Goal: Task Accomplishment & Management: Manage account settings

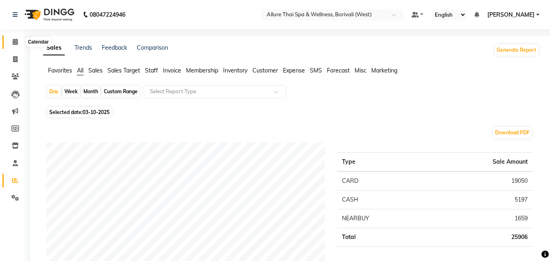
click at [18, 43] on span at bounding box center [15, 41] width 14 height 9
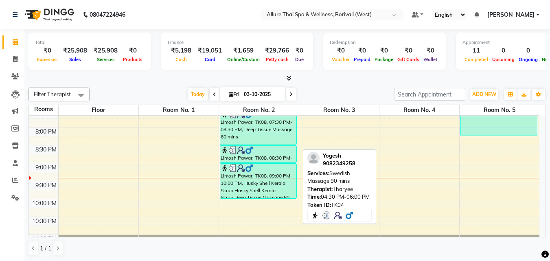
scroll to position [383, 0]
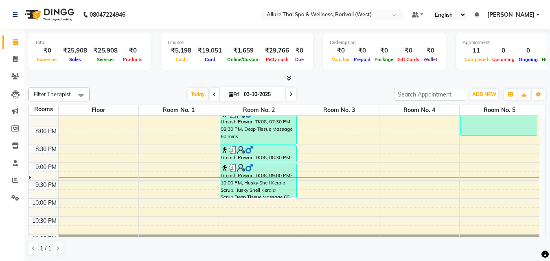
click at [349, 173] on div "9:00 AM 9:30 AM 10:00 AM 10:30 AM 11:00 AM 11:30 AM 12:00 PM 12:30 PM 1:00 PM 1…" at bounding box center [284, 1] width 511 height 537
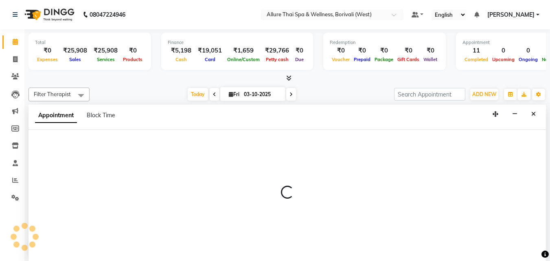
select select "tentative"
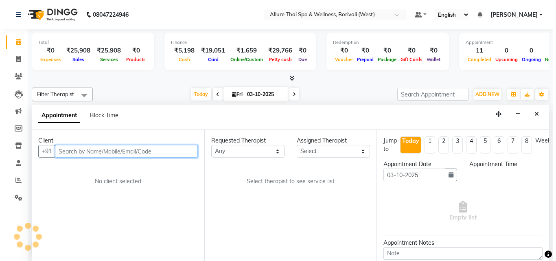
scroll to position [0, 0]
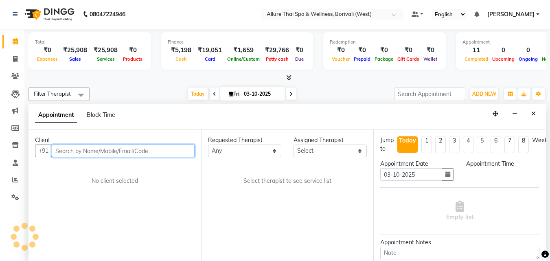
select select "1275"
paste input "[PHONE_NUMBER]"
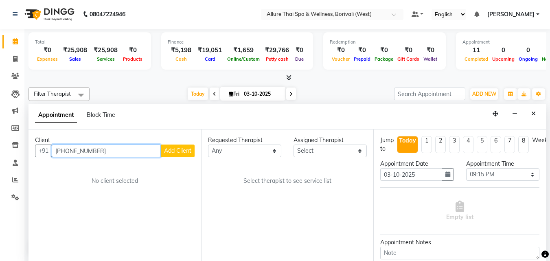
click at [87, 148] on input "[PHONE_NUMBER]" at bounding box center [106, 151] width 109 height 13
click at [66, 149] on input "[PHONE_NUMBER]" at bounding box center [106, 151] width 109 height 13
type input "9900526175"
click at [176, 150] on span "Add Client" at bounding box center [177, 150] width 27 height 7
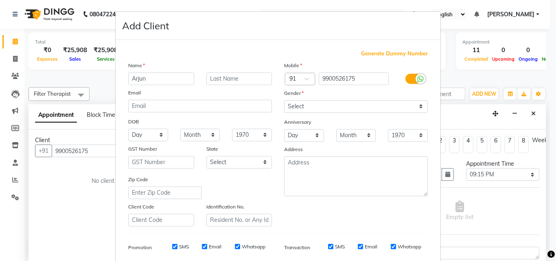
type input "Arjun"
type input "[PERSON_NAME]"
click at [312, 105] on select "Select [DEMOGRAPHIC_DATA] [DEMOGRAPHIC_DATA] Other Prefer Not To Say" at bounding box center [356, 106] width 144 height 13
select select "[DEMOGRAPHIC_DATA]"
click at [284, 100] on select "Select [DEMOGRAPHIC_DATA] [DEMOGRAPHIC_DATA] Other Prefer Not To Say" at bounding box center [356, 106] width 144 height 13
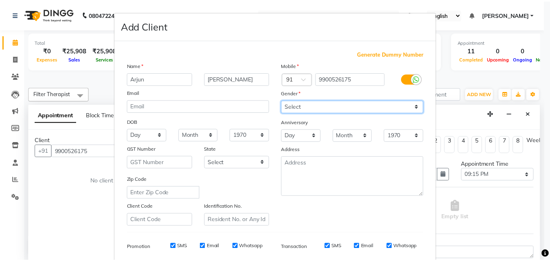
scroll to position [115, 0]
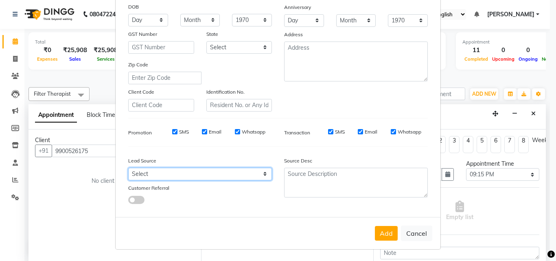
click at [193, 171] on select "Select Walk-in Referral Friend Advertisement Facebook JustDial Google Other Web…" at bounding box center [200, 174] width 144 height 13
select select "47580"
click at [128, 168] on select "Select Walk-in Referral Friend Advertisement Facebook JustDial Google Other Web…" at bounding box center [200, 174] width 144 height 13
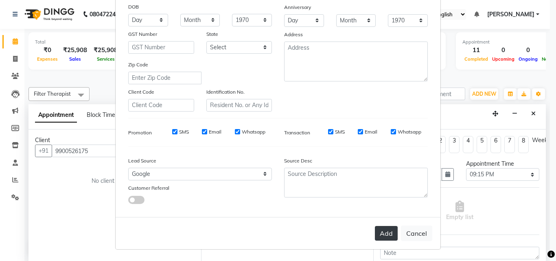
click at [388, 227] on button "Add" at bounding box center [386, 233] width 23 height 15
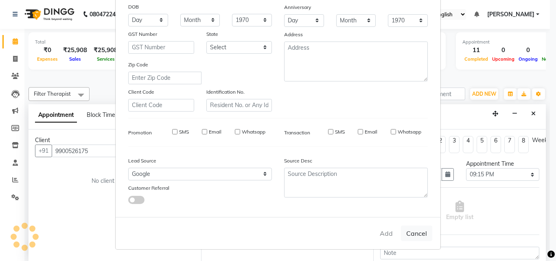
select select
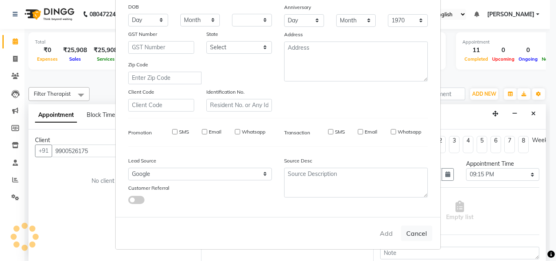
select select
checkbox input "false"
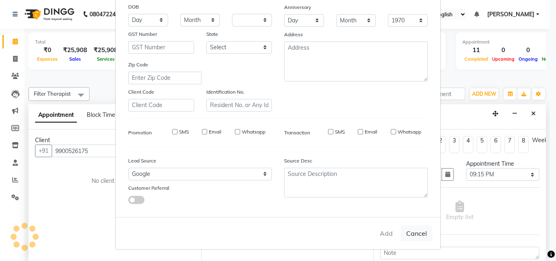
checkbox input "false"
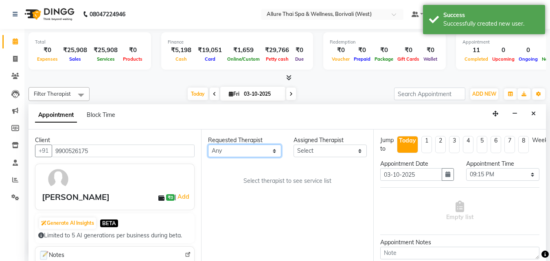
click at [240, 151] on select "Any [PERSON_NAME] [PERSON_NAME]" at bounding box center [244, 151] width 73 height 13
select select "71484"
click at [208, 145] on select "Any [PERSON_NAME] [PERSON_NAME]" at bounding box center [244, 151] width 73 height 13
select select "71484"
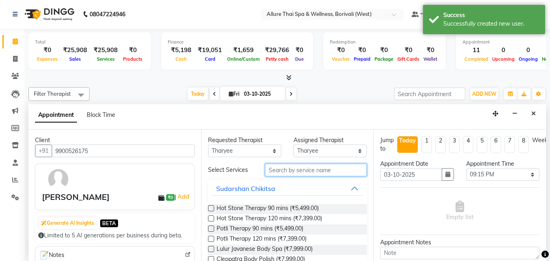
click at [309, 170] on input "text" at bounding box center [316, 170] width 102 height 13
type input "h"
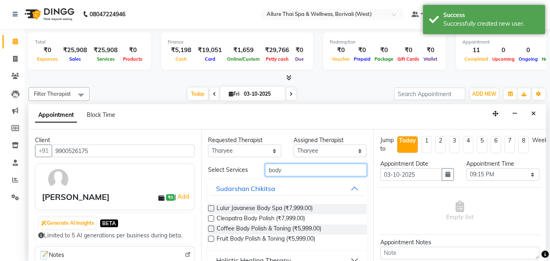
scroll to position [33, 0]
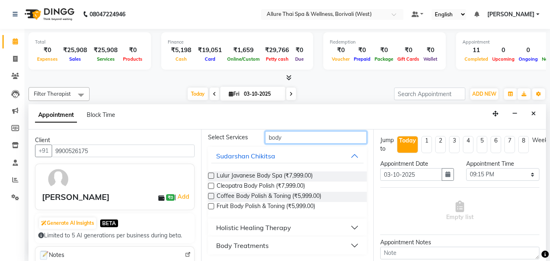
type input "body"
click at [289, 232] on div "Holistic Healing Therapy" at bounding box center [253, 228] width 75 height 10
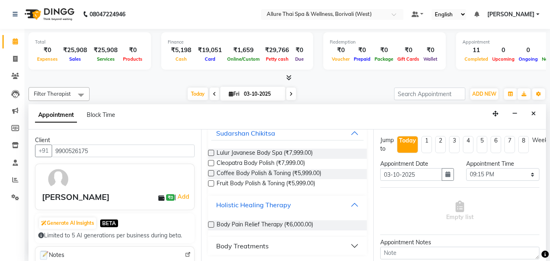
scroll to position [56, 0]
click at [283, 227] on span "Body Pain Relief Therapy (₹6,000.00)" at bounding box center [265, 225] width 97 height 10
checkbox input "true"
select select "4285"
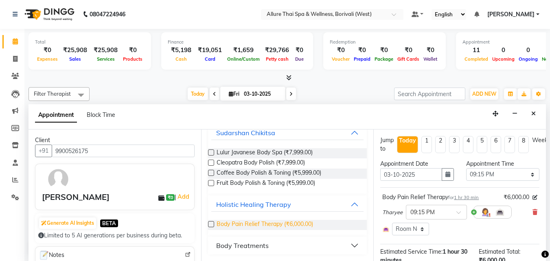
checkbox input "false"
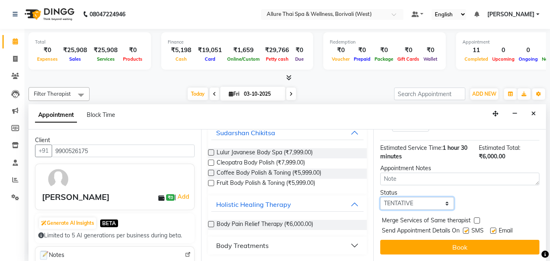
click at [419, 197] on select "Select TENTATIVE CONFIRM CHECK-IN UPCOMING" at bounding box center [416, 203] width 73 height 13
select select "check-in"
click at [380, 197] on select "Select TENTATIVE CONFIRM CHECK-IN UPCOMING" at bounding box center [416, 203] width 73 height 13
click at [466, 228] on label at bounding box center [466, 231] width 6 height 6
click at [466, 229] on input "checkbox" at bounding box center [465, 231] width 5 height 5
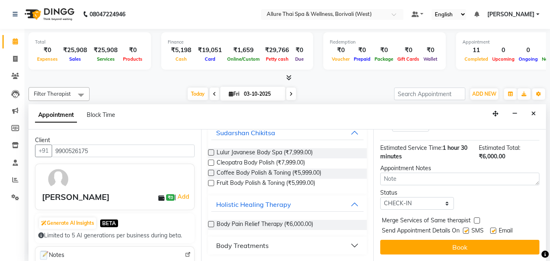
checkbox input "false"
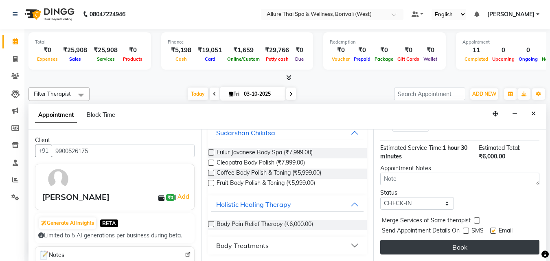
click at [443, 244] on button "Book" at bounding box center [459, 247] width 159 height 15
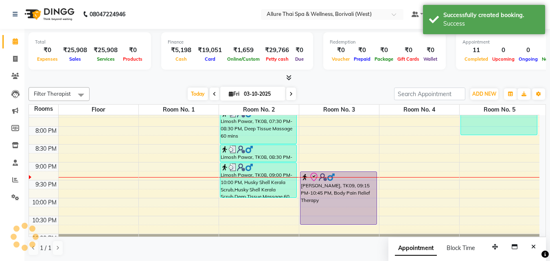
scroll to position [0, 0]
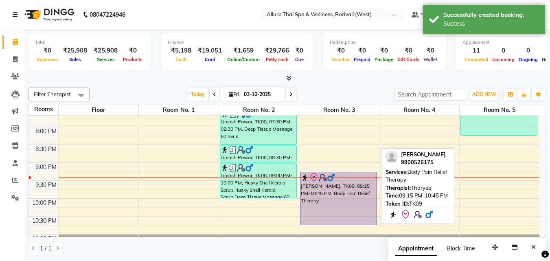
click at [350, 189] on div "[PERSON_NAME], TK09, 09:15 PM-10:45 PM, Body Pain Relief Therapy" at bounding box center [339, 198] width 76 height 53
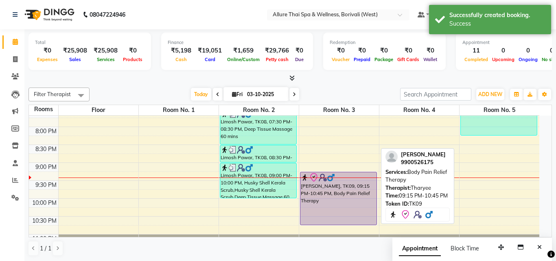
select select "8"
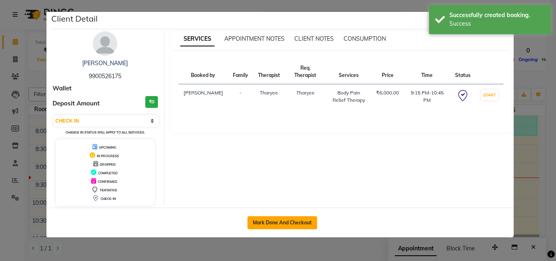
click at [287, 217] on button "Mark Done And Checkout" at bounding box center [283, 222] width 70 height 13
select select "6772"
select select "service"
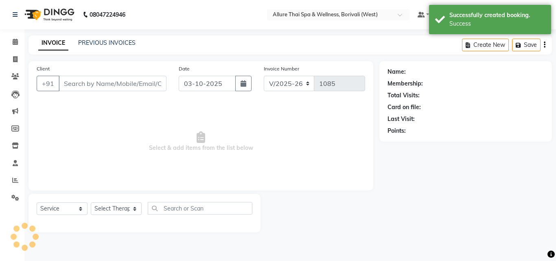
type input "9900526175"
select select "71484"
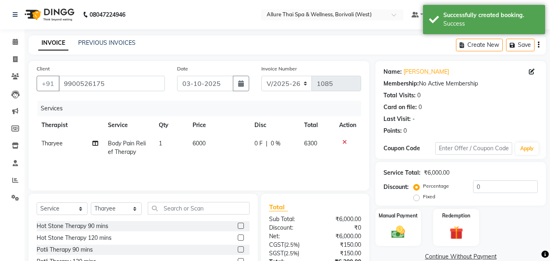
click at [423, 199] on label "Fixed" at bounding box center [429, 196] width 12 height 7
click at [416, 199] on input "Fixed" at bounding box center [418, 197] width 6 height 6
radio input "true"
click at [503, 182] on input "0" at bounding box center [505, 186] width 65 height 13
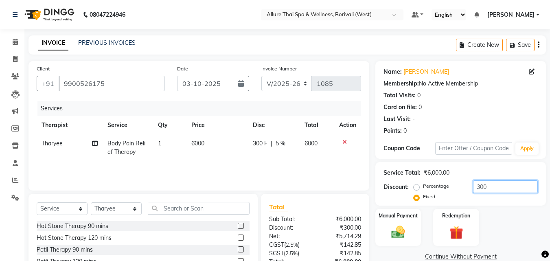
scroll to position [65, 0]
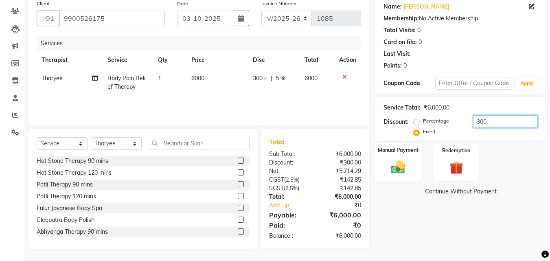
type input "300"
click at [403, 165] on img at bounding box center [398, 167] width 23 height 16
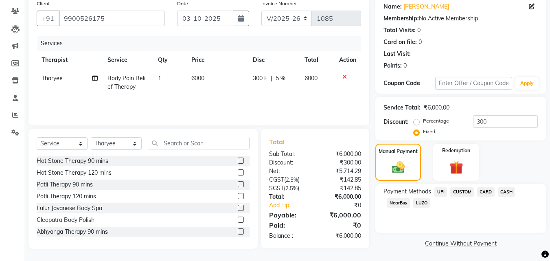
click at [506, 194] on span "CASH" at bounding box center [507, 191] width 18 height 9
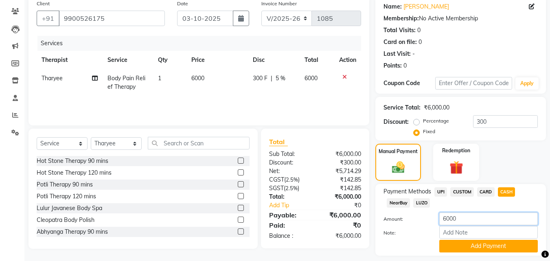
click at [467, 218] on input "6000" at bounding box center [488, 219] width 99 height 13
type input "6"
type input "5000"
click at [472, 243] on button "Add Payment" at bounding box center [488, 246] width 99 height 13
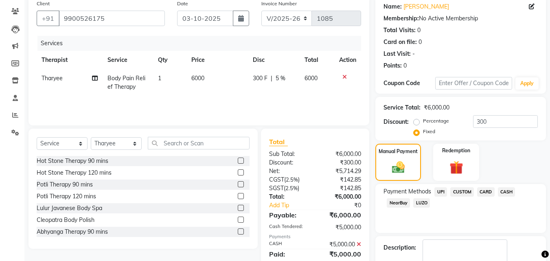
scroll to position [112, 0]
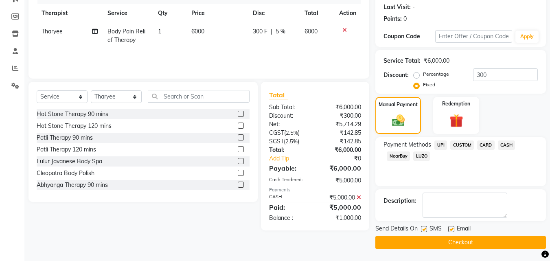
click at [487, 143] on span "CARD" at bounding box center [486, 144] width 18 height 9
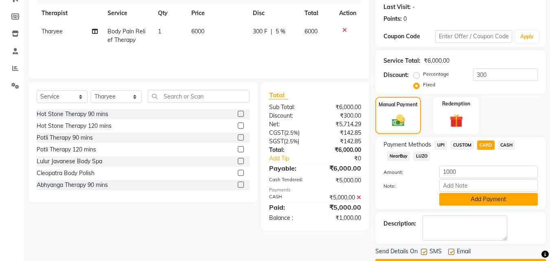
click at [477, 194] on button "Add Payment" at bounding box center [488, 199] width 99 height 13
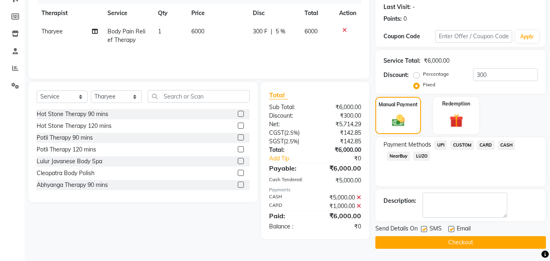
click at [424, 230] on label at bounding box center [424, 229] width 6 height 6
click at [424, 230] on input "checkbox" at bounding box center [423, 229] width 5 height 5
checkbox input "false"
click at [424, 237] on button "Checkout" at bounding box center [460, 242] width 171 height 13
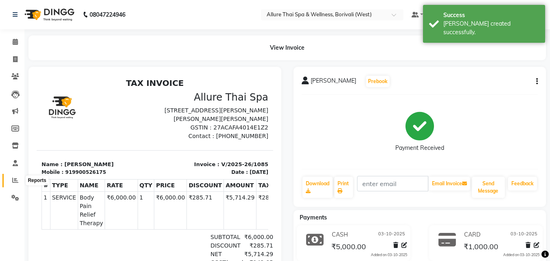
click at [17, 177] on icon at bounding box center [15, 180] width 6 height 6
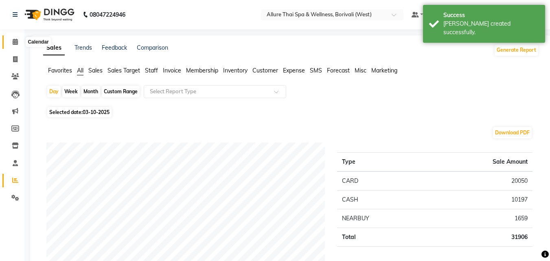
click at [18, 40] on icon at bounding box center [15, 42] width 5 height 6
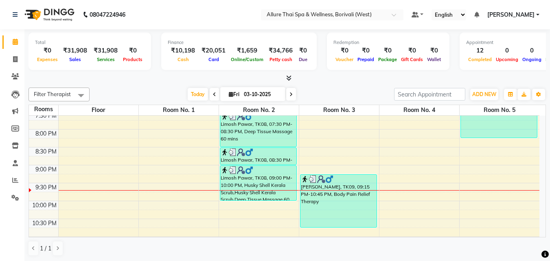
scroll to position [381, 0]
click at [173, 187] on div "9:00 AM 9:30 AM 10:00 AM 10:30 AM 11:00 AM 11:30 AM 12:00 PM 12:30 PM 1:00 PM 1…" at bounding box center [284, 3] width 511 height 537
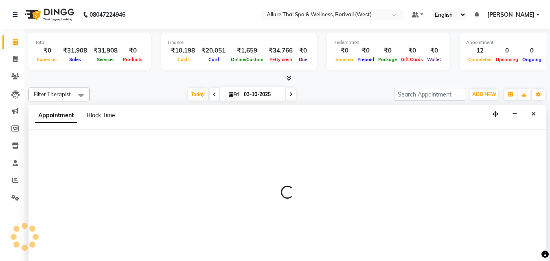
select select "1290"
select select "tentative"
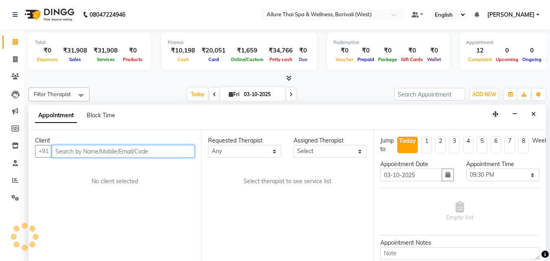
scroll to position [0, 0]
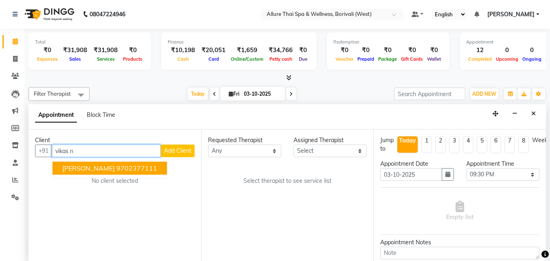
click at [143, 167] on ngb-highlight "9702377111" at bounding box center [136, 168] width 41 height 8
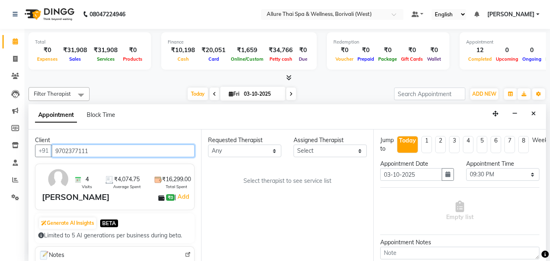
type input "9702377111"
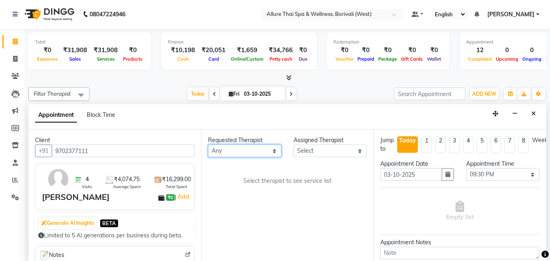
click at [260, 149] on select "Any [PERSON_NAME] [PERSON_NAME]" at bounding box center [244, 151] width 73 height 13
select select "89462"
click at [208, 145] on select "Any [PERSON_NAME] [PERSON_NAME]" at bounding box center [244, 151] width 73 height 13
select select "89462"
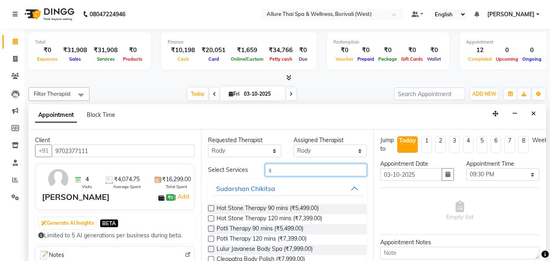
click at [277, 171] on input "s" at bounding box center [316, 170] width 102 height 13
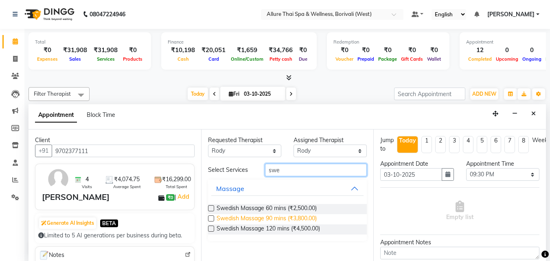
type input "swe"
click at [292, 221] on span "Swedish Massage 90 mins (₹3,800.00)" at bounding box center [267, 219] width 100 height 10
checkbox input "true"
select select "4283"
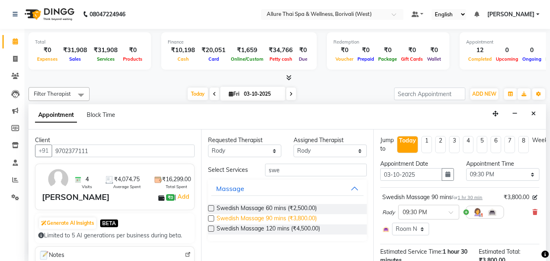
checkbox input "false"
click at [266, 152] on select "Any [PERSON_NAME] [PERSON_NAME]" at bounding box center [244, 151] width 73 height 13
select select "84054"
click at [208, 145] on select "Any [PERSON_NAME] [PERSON_NAME]" at bounding box center [244, 151] width 73 height 13
select select "84054"
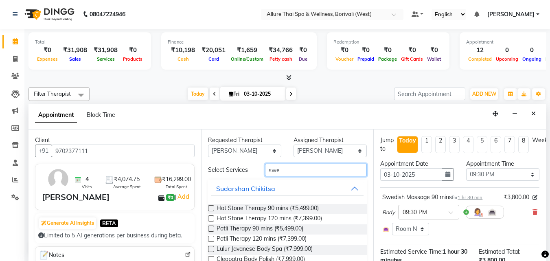
click at [290, 171] on input "swe" at bounding box center [316, 170] width 102 height 13
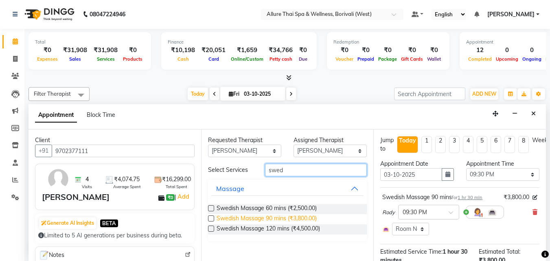
type input "swed"
click at [292, 216] on span "Swedish Massage 90 mins (₹3,800.00)" at bounding box center [267, 219] width 100 height 10
checkbox input "true"
select select "4283"
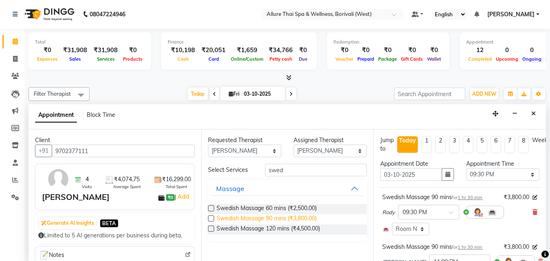
checkbox input "false"
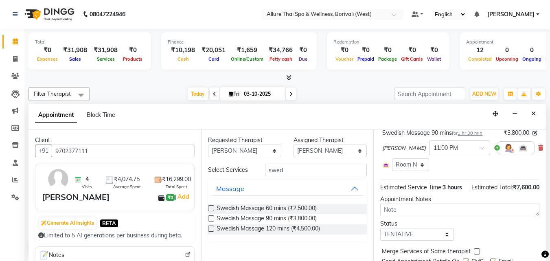
scroll to position [160, 0]
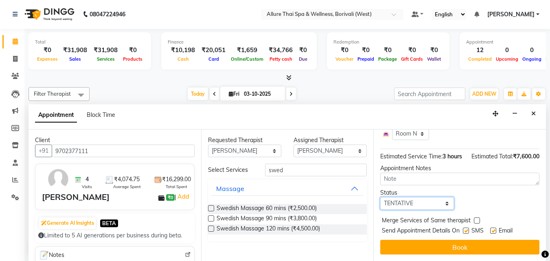
click at [434, 200] on select "Select TENTATIVE CONFIRM CHECK-IN UPCOMING" at bounding box center [416, 203] width 73 height 13
select select "check-in"
click at [380, 197] on select "Select TENTATIVE CONFIRM CHECK-IN UPCOMING" at bounding box center [416, 203] width 73 height 13
click at [466, 228] on label at bounding box center [466, 231] width 6 height 6
click at [466, 229] on input "checkbox" at bounding box center [465, 231] width 5 height 5
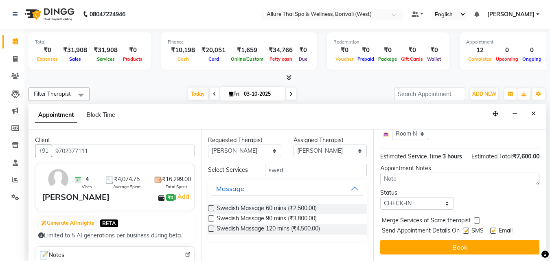
checkbox input "false"
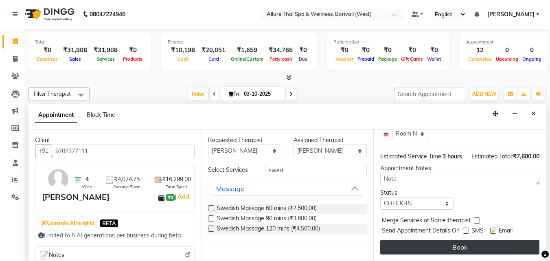
click at [460, 240] on button "Book" at bounding box center [459, 247] width 159 height 15
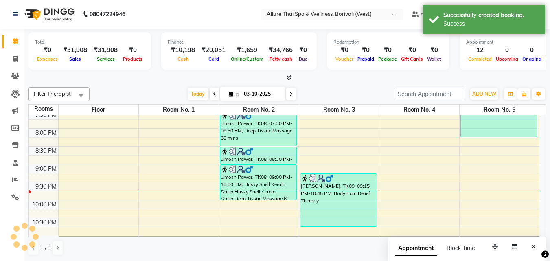
scroll to position [0, 0]
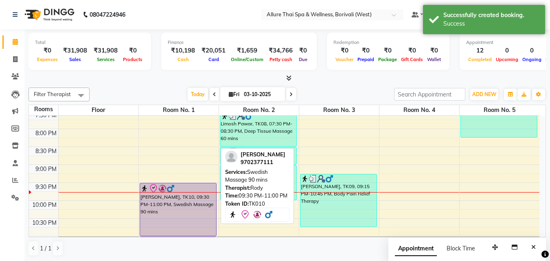
click at [176, 214] on div "[PERSON_NAME], TK10, 09:30 PM-11:00 PM, Swedish Massage 90 mins" at bounding box center [178, 209] width 76 height 53
select select "8"
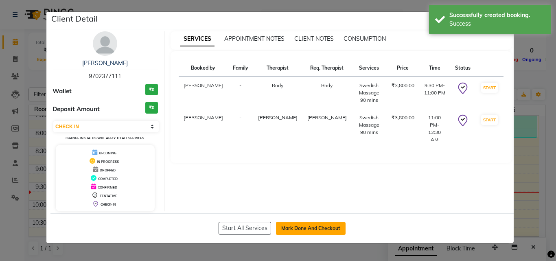
click at [298, 232] on button "Mark Done And Checkout" at bounding box center [311, 228] width 70 height 13
select select "6772"
select select "service"
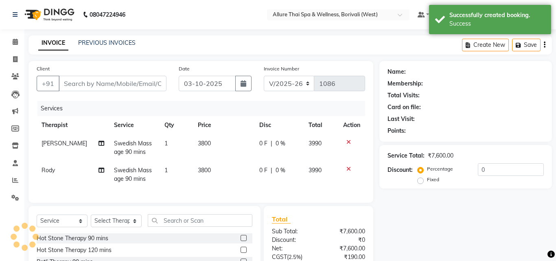
type input "9702377111"
select select "89462"
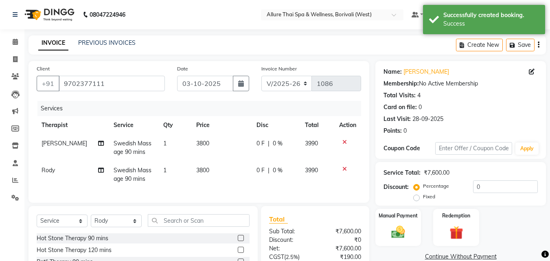
click at [423, 198] on label "Fixed" at bounding box center [429, 196] width 12 height 7
click at [417, 198] on input "Fixed" at bounding box center [418, 197] width 6 height 6
radio input "true"
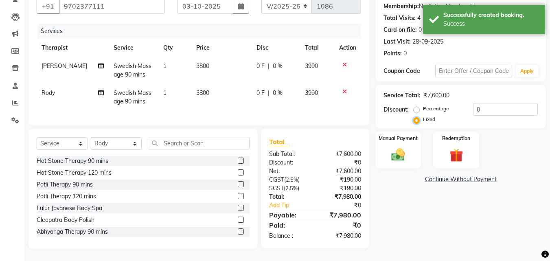
scroll to position [83, 0]
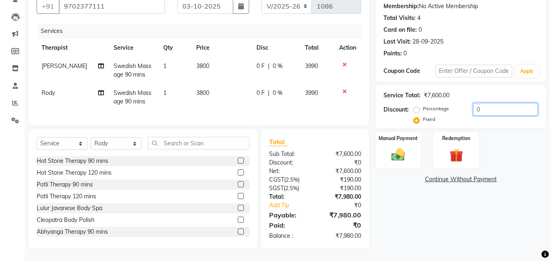
click at [489, 103] on input "0" at bounding box center [505, 109] width 65 height 13
type input "2481"
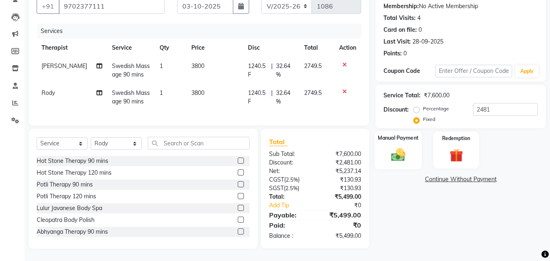
click at [410, 134] on label "Manual Payment" at bounding box center [398, 138] width 41 height 8
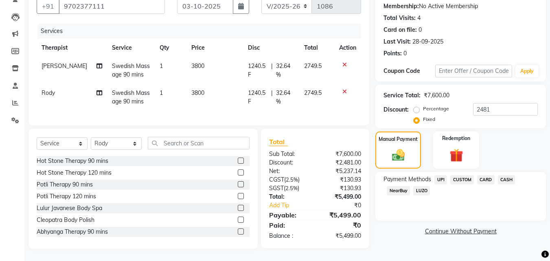
click at [441, 175] on span "UPI" at bounding box center [441, 179] width 13 height 9
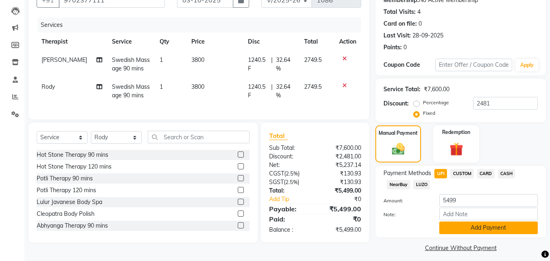
click at [462, 230] on button "Add Payment" at bounding box center [488, 228] width 99 height 13
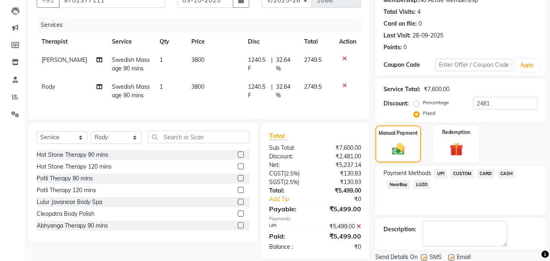
scroll to position [112, 0]
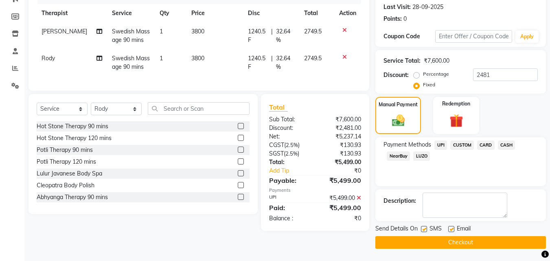
click at [422, 227] on label at bounding box center [424, 229] width 6 height 6
click at [422, 227] on input "checkbox" at bounding box center [423, 229] width 5 height 5
checkbox input "false"
click at [422, 239] on button "Checkout" at bounding box center [460, 242] width 171 height 13
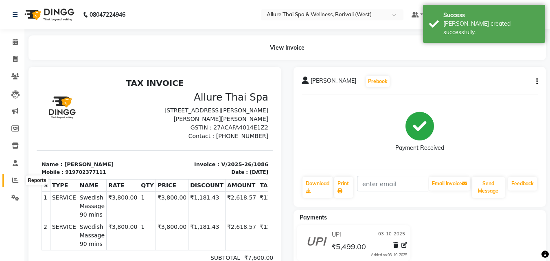
click at [15, 180] on icon at bounding box center [15, 180] width 6 height 6
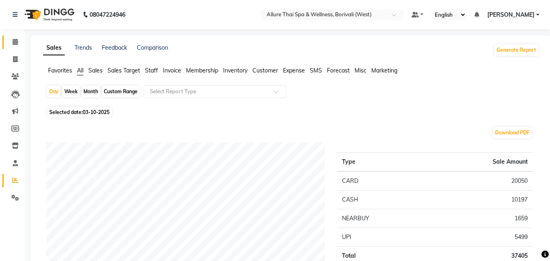
click at [14, 37] on link "Calendar" at bounding box center [12, 41] width 20 height 13
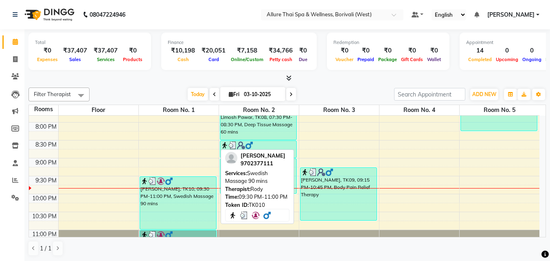
scroll to position [388, 0]
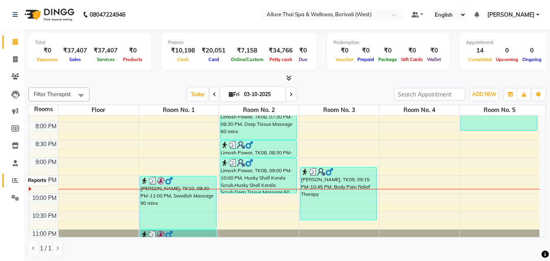
click at [16, 182] on icon at bounding box center [15, 180] width 6 height 6
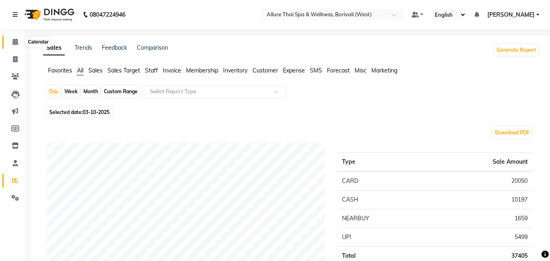
click at [13, 40] on icon at bounding box center [15, 42] width 5 height 6
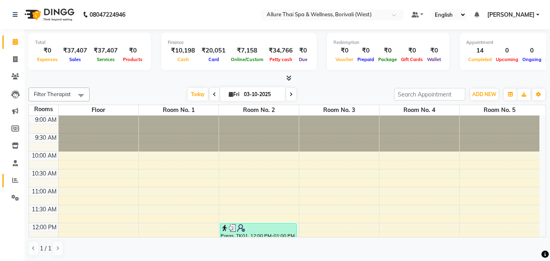
click at [10, 185] on link "Reports" at bounding box center [12, 180] width 20 height 13
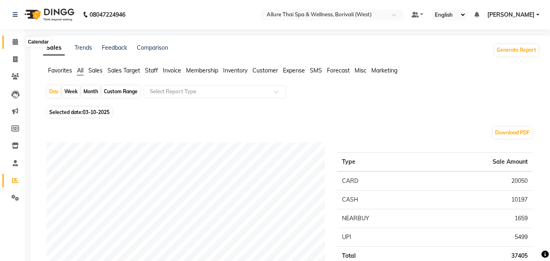
click at [17, 39] on icon at bounding box center [15, 42] width 5 height 6
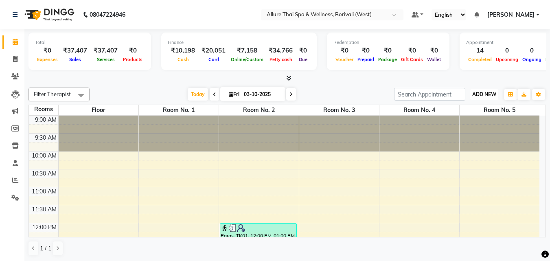
click at [490, 90] on button "ADD NEW Toggle Dropdown" at bounding box center [484, 94] width 28 height 11
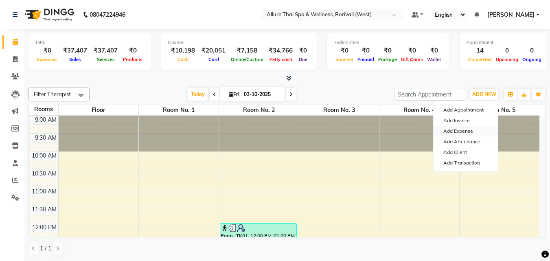
click at [474, 130] on link "Add Expense" at bounding box center [466, 131] width 64 height 11
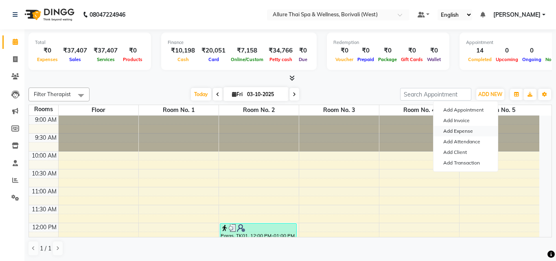
select select "1"
select select "5822"
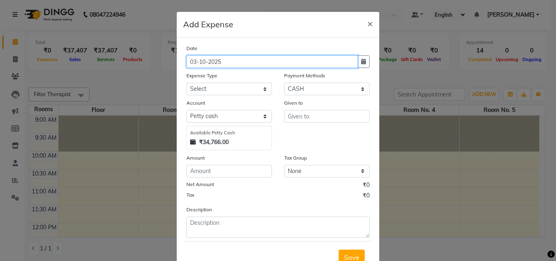
click at [224, 57] on input "03-10-2025" at bounding box center [272, 61] width 171 height 13
click at [193, 61] on input "03-10-2025" at bounding box center [272, 61] width 171 height 13
type input "01-10-2025"
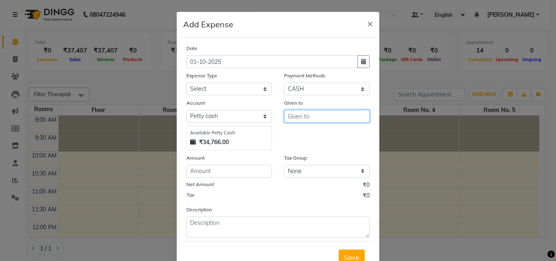
click at [299, 118] on input "text" at bounding box center [327, 116] width 86 height 13
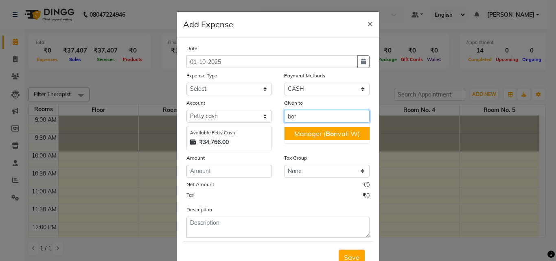
click at [309, 131] on ngb-highlight "Manager ( Bor ivali W)" at bounding box center [327, 134] width 66 height 8
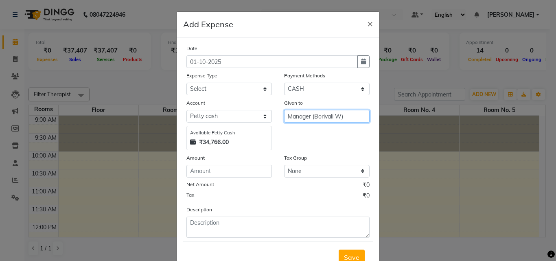
type input "Manager (Borivali W)"
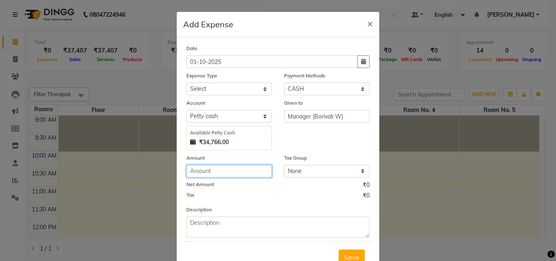
click at [247, 172] on input "number" at bounding box center [230, 171] width 86 height 13
type input "3888"
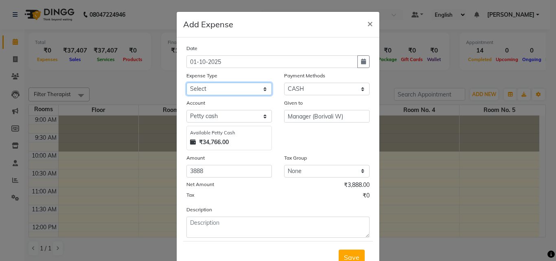
click at [218, 90] on select "Select Advance Salary Advertising and Marketing Expenses Bank charges Car maint…" at bounding box center [230, 89] width 86 height 13
select select "19830"
click at [187, 83] on select "Select Advance Salary Advertising and Marketing Expenses Bank charges Car maint…" at bounding box center [230, 89] width 86 height 13
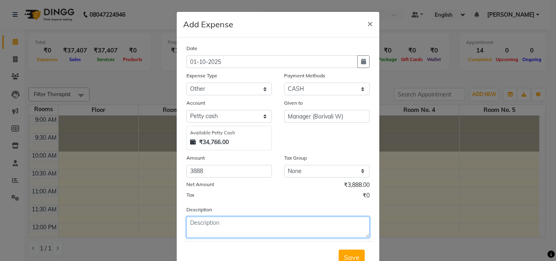
click at [228, 231] on textarea at bounding box center [278, 227] width 183 height 21
type textarea "Laptop Repair"
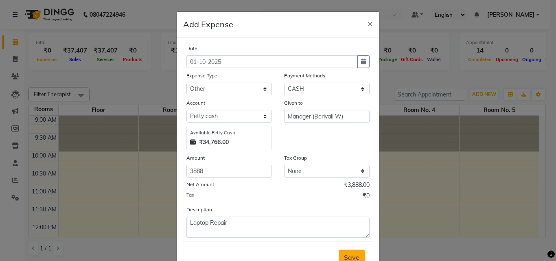
click at [350, 255] on span "Save" at bounding box center [351, 257] width 15 height 8
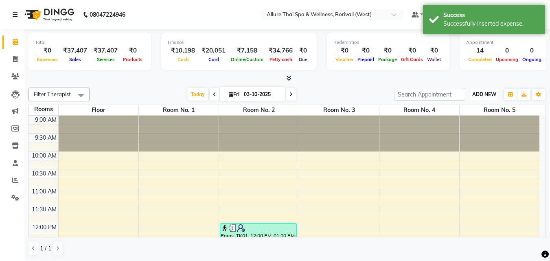
click at [481, 92] on span "ADD NEW" at bounding box center [484, 94] width 24 height 6
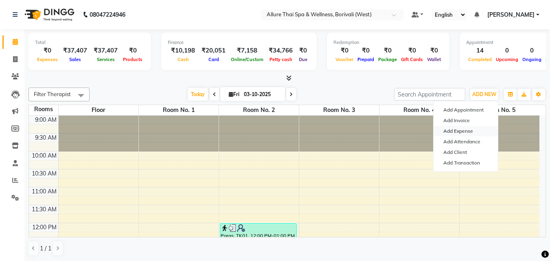
click at [462, 127] on link "Add Expense" at bounding box center [466, 131] width 64 height 11
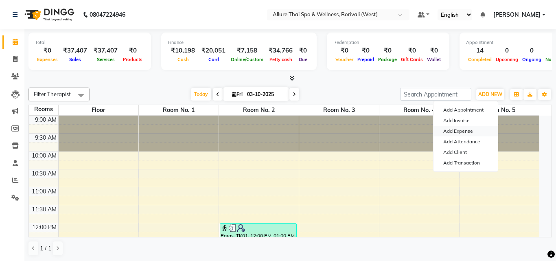
select select "1"
select select "5822"
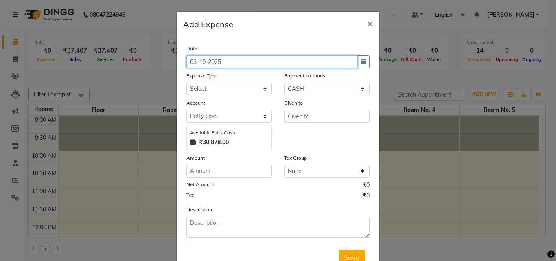
click at [194, 59] on input "03-10-2025" at bounding box center [272, 61] width 171 height 13
type input "01-10-2025"
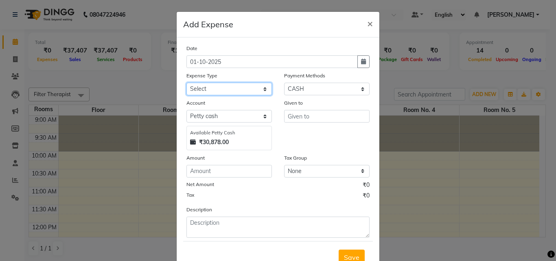
click at [224, 86] on select "Select Advance Salary Advertising and Marketing Expenses Bank charges Car maint…" at bounding box center [230, 89] width 86 height 13
select select "19849"
click at [187, 83] on select "Select Advance Salary Advertising and Marketing Expenses Bank charges Car maint…" at bounding box center [230, 89] width 86 height 13
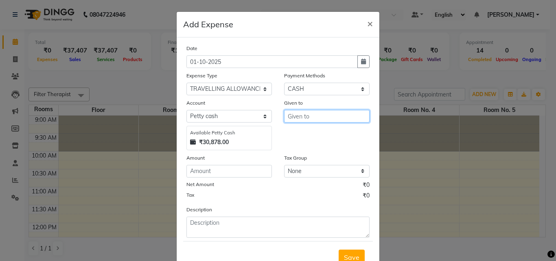
click at [294, 114] on input "text" at bounding box center [327, 116] width 86 height 13
click at [302, 135] on span "Pras" at bounding box center [301, 134] width 14 height 8
type input "[PERSON_NAME]"
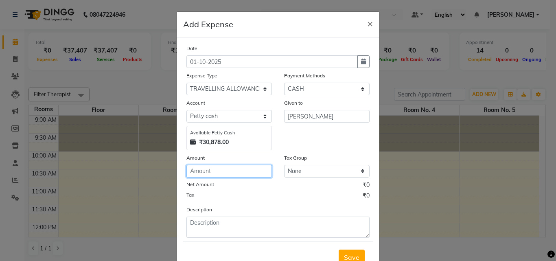
click at [254, 166] on input "number" at bounding box center [230, 171] width 86 height 13
type input "100"
click at [348, 258] on span "Save" at bounding box center [351, 257] width 15 height 8
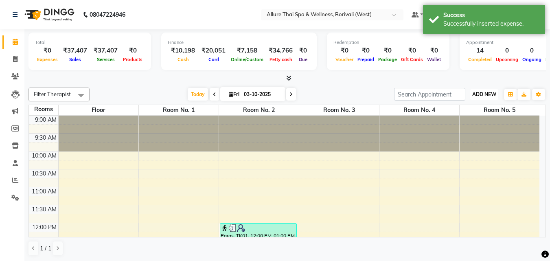
click at [488, 100] on button "ADD NEW Toggle Dropdown" at bounding box center [484, 94] width 28 height 11
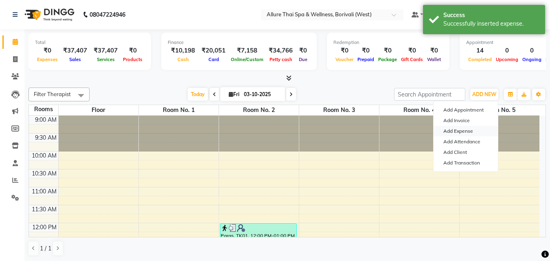
click at [462, 130] on link "Add Expense" at bounding box center [466, 131] width 64 height 11
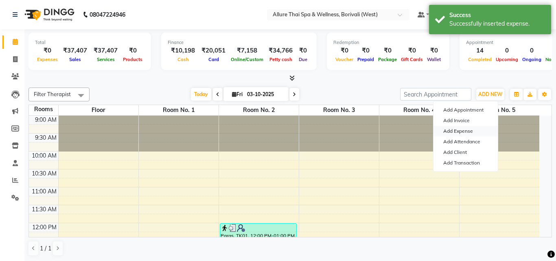
select select "1"
select select "5822"
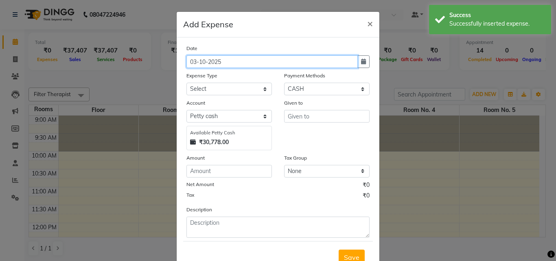
click at [229, 61] on input "03-10-2025" at bounding box center [272, 61] width 171 height 13
click at [194, 58] on input "03-10-2025" at bounding box center [272, 61] width 171 height 13
type input "01-10-2025"
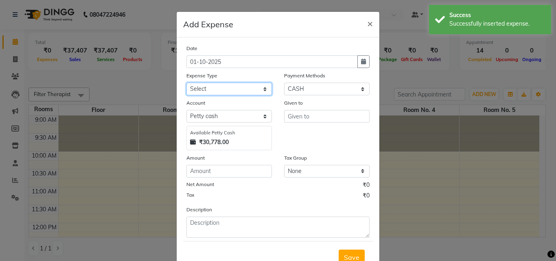
click at [228, 91] on select "Select Advance Salary Advertising and Marketing Expenses Bank charges Car maint…" at bounding box center [230, 89] width 86 height 13
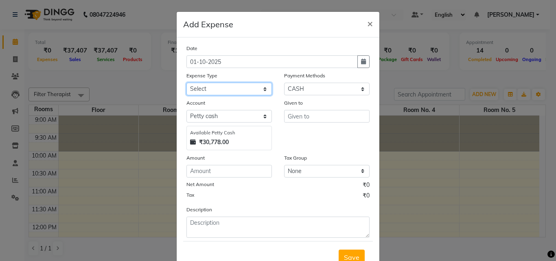
select select "21354"
click at [187, 83] on select "Select Advance Salary Advertising and Marketing Expenses Bank charges Car maint…" at bounding box center [230, 89] width 86 height 13
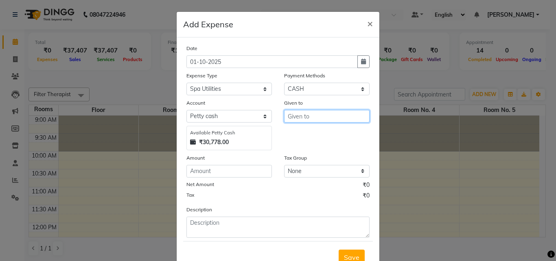
click at [294, 113] on input "text" at bounding box center [327, 116] width 86 height 13
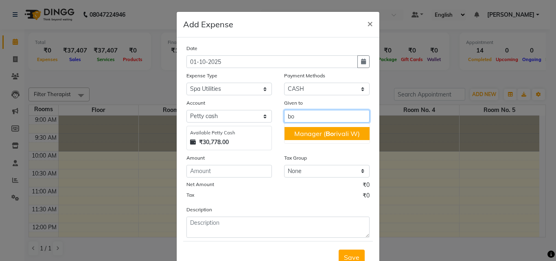
click at [342, 133] on ngb-highlight "Manager ( [PERSON_NAME] W)" at bounding box center [327, 134] width 66 height 8
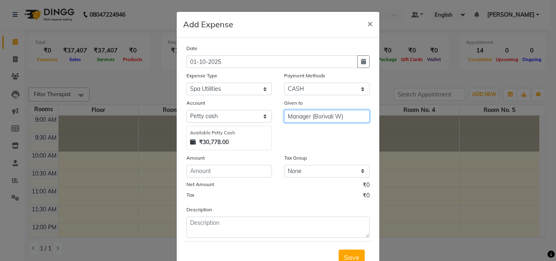
type input "Manager (Borivali W)"
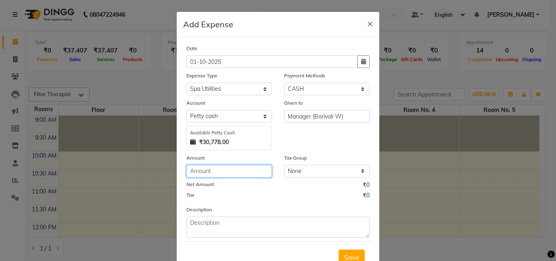
click at [257, 171] on input "number" at bounding box center [230, 171] width 86 height 13
type input "360"
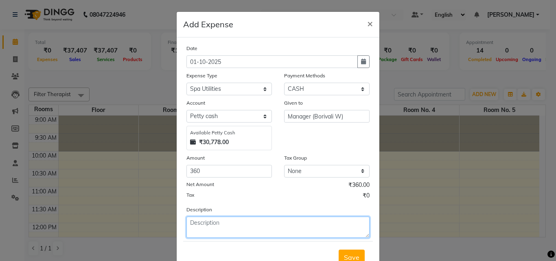
click at [311, 229] on textarea at bounding box center [278, 227] width 183 height 21
type textarea "Comfort Sgar Garbage Bags"
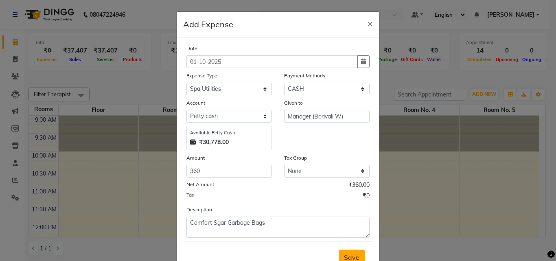
click at [353, 257] on span "Save" at bounding box center [351, 257] width 15 height 8
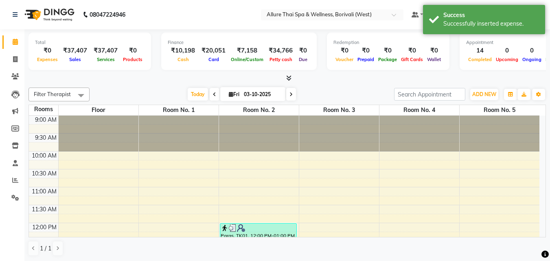
click at [475, 88] on div "ADD NEW Toggle Dropdown Add Appointment Add Invoice Add Expense Add Attendance …" at bounding box center [485, 94] width 30 height 13
click at [478, 94] on span "ADD NEW" at bounding box center [484, 94] width 24 height 6
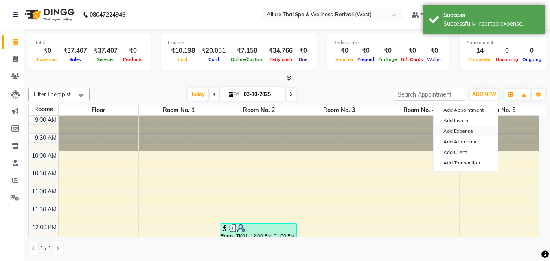
click at [464, 132] on link "Add Expense" at bounding box center [466, 131] width 64 height 11
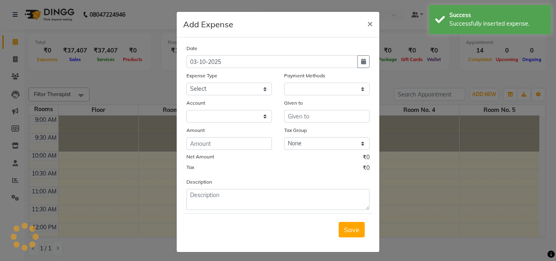
select select "1"
select select "5822"
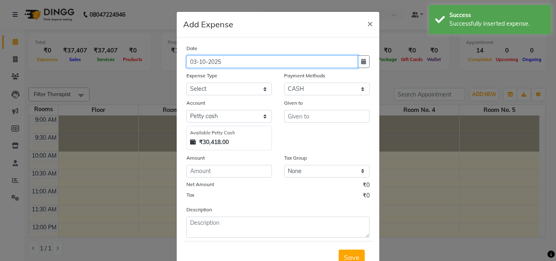
click at [195, 62] on input "03-10-2025" at bounding box center [272, 61] width 171 height 13
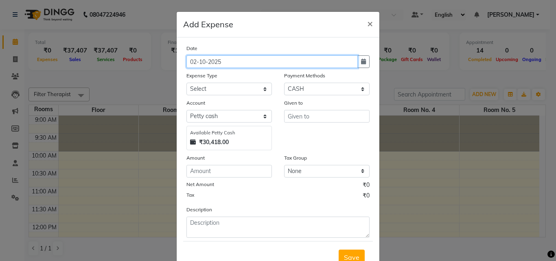
type input "02-10-2025"
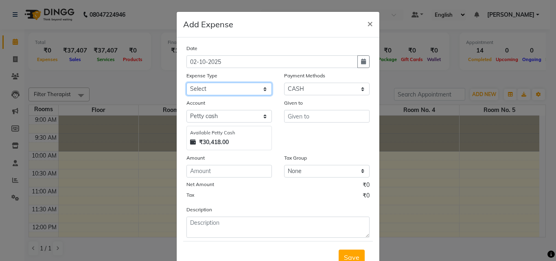
click at [213, 86] on select "Select Advance Salary Advertising and Marketing Expenses Bank charges Car maint…" at bounding box center [230, 89] width 86 height 13
select select "21533"
click at [187, 83] on select "Select Advance Salary Advertising and Marketing Expenses Bank charges Car maint…" at bounding box center [230, 89] width 86 height 13
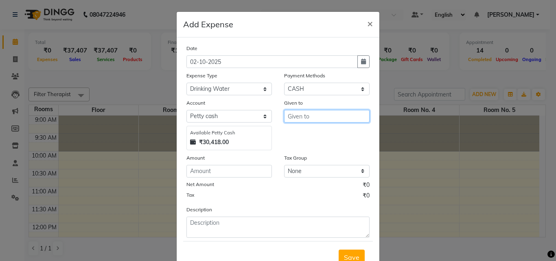
click at [318, 116] on input "text" at bounding box center [327, 116] width 86 height 13
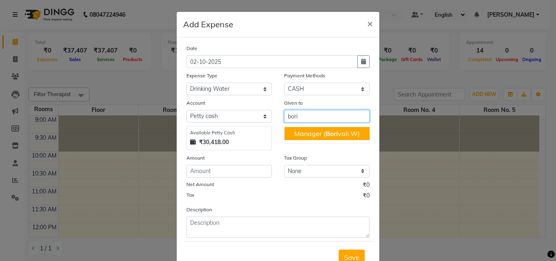
click at [316, 138] on button "Manager ( [PERSON_NAME])" at bounding box center [327, 133] width 85 height 13
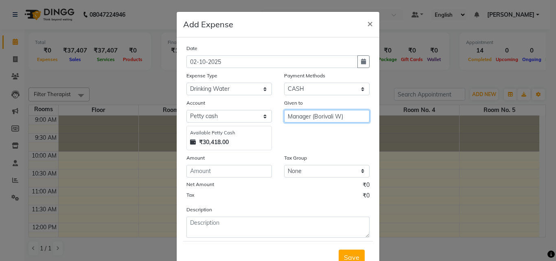
type input "Manager (Borivali W)"
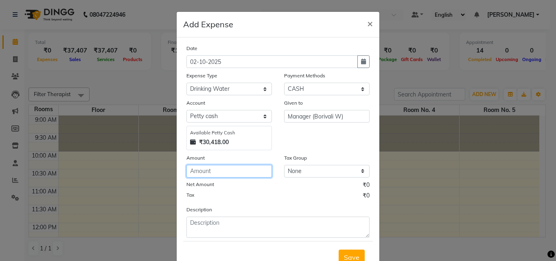
click at [253, 170] on input "number" at bounding box center [230, 171] width 86 height 13
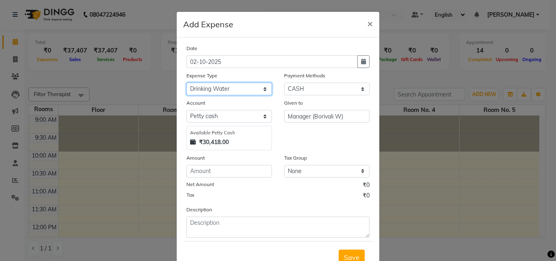
click at [241, 86] on select "Select Advance Salary Advertising and Marketing Expenses Bank charges Car maint…" at bounding box center [230, 89] width 86 height 13
select select "19830"
click at [187, 83] on select "Select Advance Salary Advertising and Marketing Expenses Bank charges Car maint…" at bounding box center [230, 89] width 86 height 13
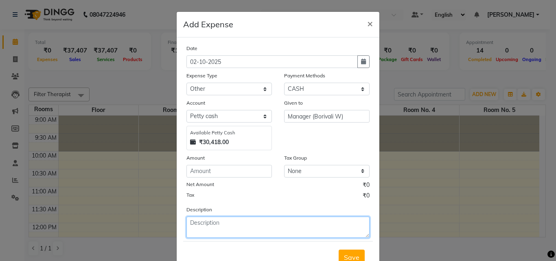
click at [245, 232] on textarea at bounding box center [278, 227] width 183 height 21
type textarea "Watchman"
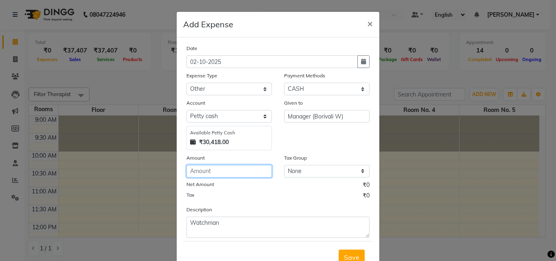
click at [246, 172] on input "number" at bounding box center [230, 171] width 86 height 13
type input "500"
click at [345, 256] on span "Save" at bounding box center [351, 257] width 15 height 8
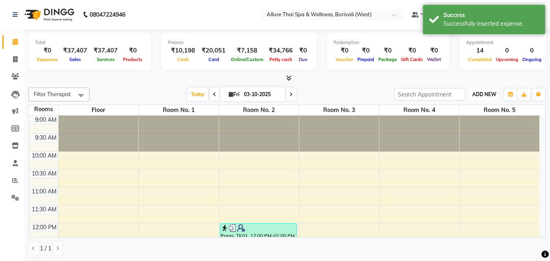
click at [483, 96] on span "ADD NEW" at bounding box center [484, 94] width 24 height 6
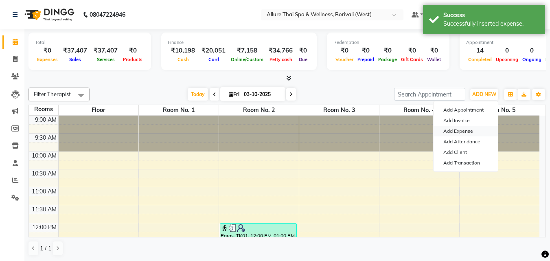
click at [454, 127] on link "Add Expense" at bounding box center [466, 131] width 64 height 11
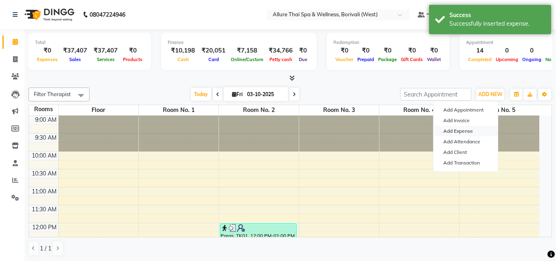
select select "1"
select select "5822"
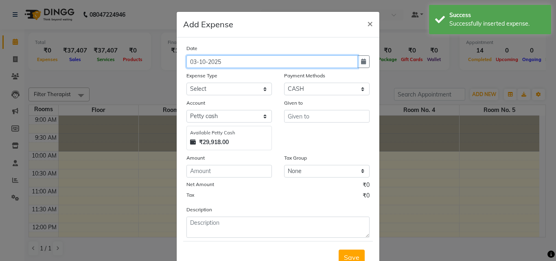
click at [193, 61] on input "03-10-2025" at bounding box center [272, 61] width 171 height 13
type input "02-10-2025"
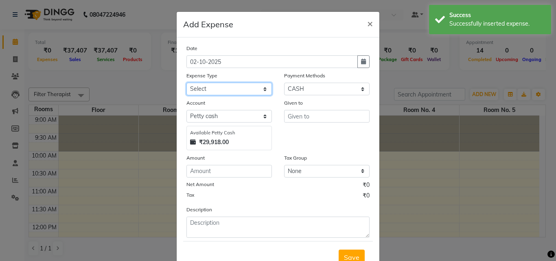
click at [245, 90] on select "Select Advance Salary Advertising and Marketing Expenses Bank charges Car maint…" at bounding box center [230, 89] width 86 height 13
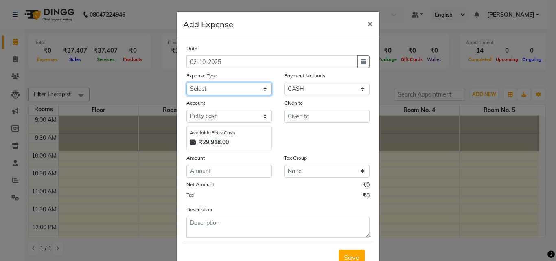
select select "21354"
click at [187, 83] on select "Select Advance Salary Advertising and Marketing Expenses Bank charges Car maint…" at bounding box center [230, 89] width 86 height 13
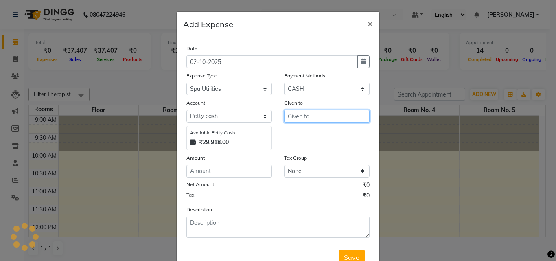
click at [308, 117] on input "text" at bounding box center [327, 116] width 86 height 13
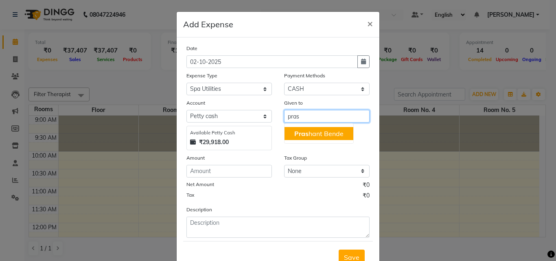
click at [307, 135] on ngb-highlight "Pras hant Bende" at bounding box center [318, 134] width 49 height 8
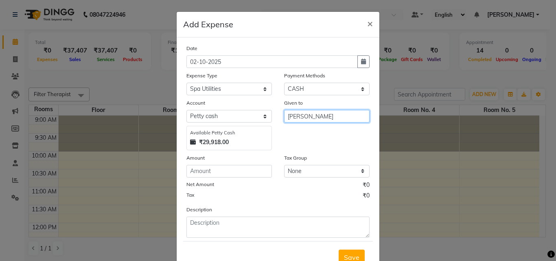
type input "[PERSON_NAME]"
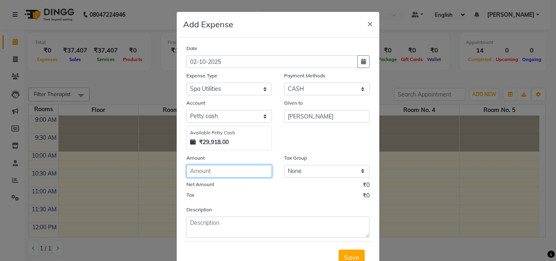
click at [252, 169] on input "number" at bounding box center [230, 171] width 86 height 13
type input "100"
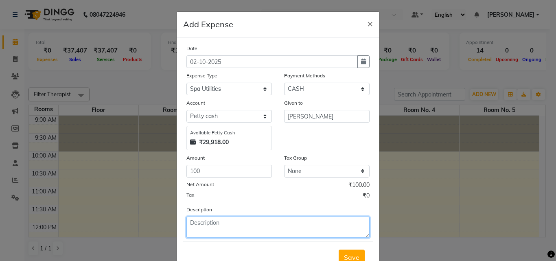
click at [267, 224] on textarea at bounding box center [278, 227] width 183 height 21
type textarea "Har"
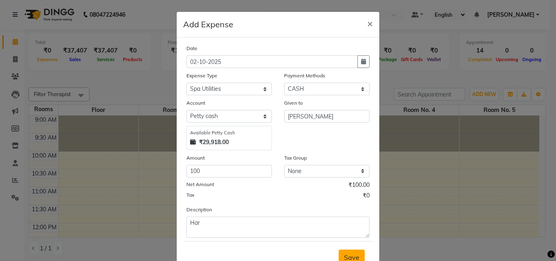
click at [348, 257] on span "Save" at bounding box center [351, 257] width 15 height 8
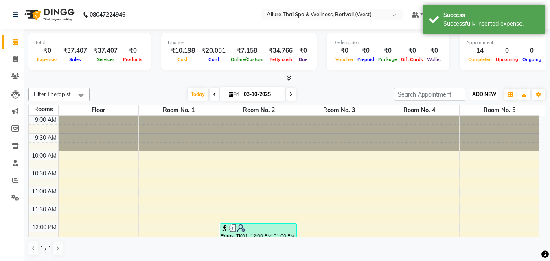
click at [477, 95] on span "ADD NEW" at bounding box center [484, 94] width 24 height 6
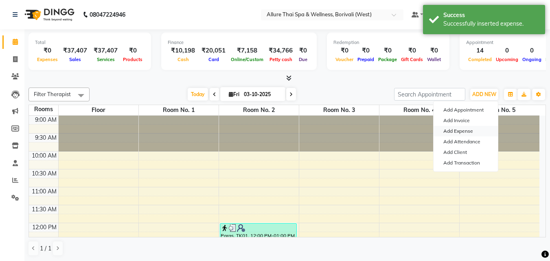
click at [467, 126] on link "Add Expense" at bounding box center [466, 131] width 64 height 11
select select "1"
select select "5822"
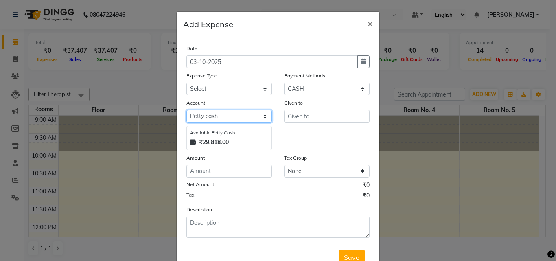
click at [249, 114] on select "Select [PERSON_NAME] cash Default account" at bounding box center [230, 116] width 86 height 13
click at [187, 110] on select "Select [PERSON_NAME] cash Default account" at bounding box center [230, 116] width 86 height 13
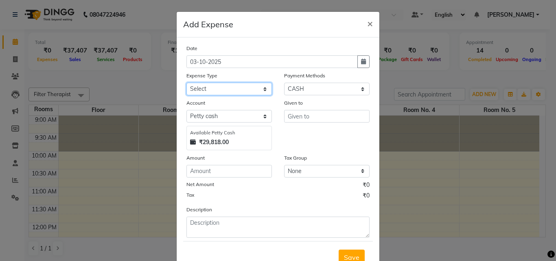
click at [236, 89] on select "Select Advance Salary Advertising and Marketing Expenses Bank charges Car maint…" at bounding box center [230, 89] width 86 height 13
select select "21533"
click at [187, 83] on select "Select Advance Salary Advertising and Marketing Expenses Bank charges Car maint…" at bounding box center [230, 89] width 86 height 13
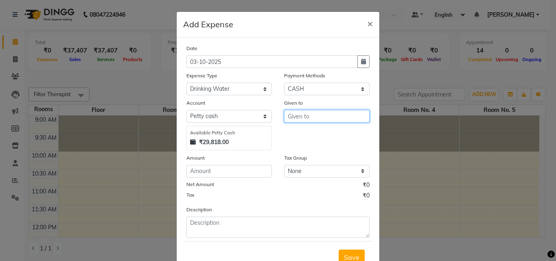
click at [293, 112] on input "text" at bounding box center [327, 116] width 86 height 13
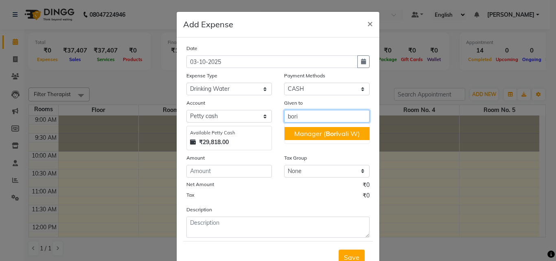
click at [310, 129] on button "Manager ( [PERSON_NAME])" at bounding box center [327, 133] width 85 height 13
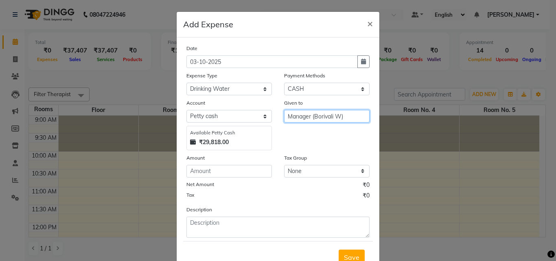
type input "Manager (Borivali W)"
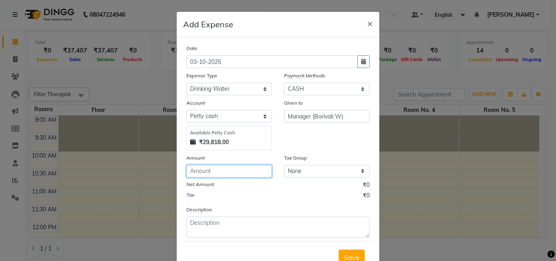
click at [238, 171] on input "number" at bounding box center [230, 171] width 86 height 13
type input "54"
type input "540"
click at [358, 255] on button "Save" at bounding box center [352, 257] width 26 height 15
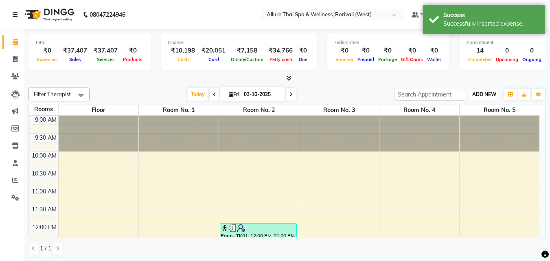
click at [485, 92] on span "ADD NEW" at bounding box center [484, 94] width 24 height 6
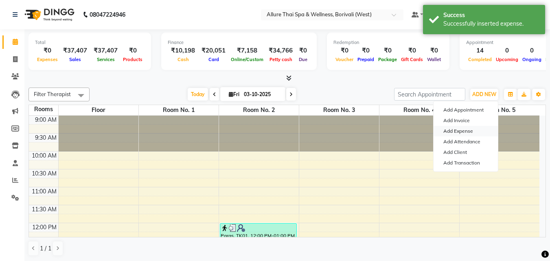
click at [464, 129] on link "Add Expense" at bounding box center [466, 131] width 64 height 11
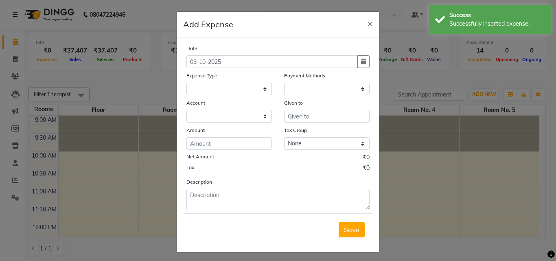
select select "1"
select select "5822"
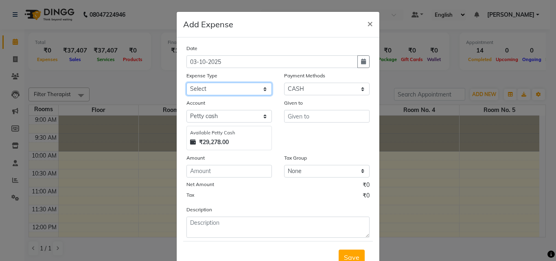
click at [239, 89] on select "Select Advance Salary Advertising and Marketing Expenses Bank charges Car maint…" at bounding box center [230, 89] width 86 height 13
select select "21354"
click at [187, 83] on select "Select Advance Salary Advertising and Marketing Expenses Bank charges Car maint…" at bounding box center [230, 89] width 86 height 13
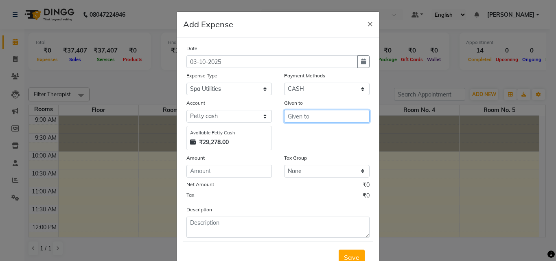
click at [294, 115] on input "text" at bounding box center [327, 116] width 86 height 13
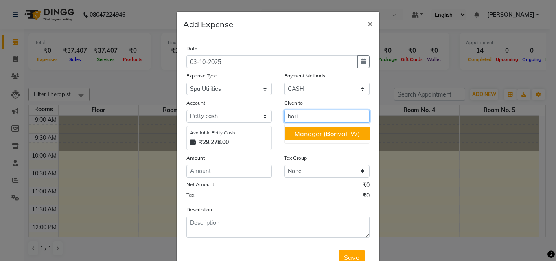
click at [307, 130] on ngb-highlight "Manager ( [PERSON_NAME])" at bounding box center [327, 134] width 66 height 8
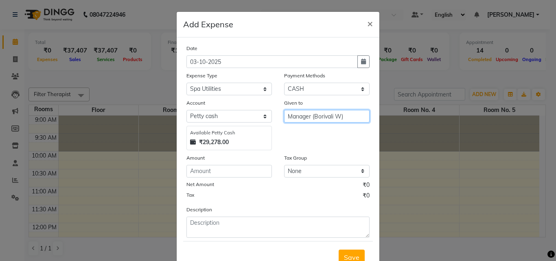
type input "Manager (Borivali W)"
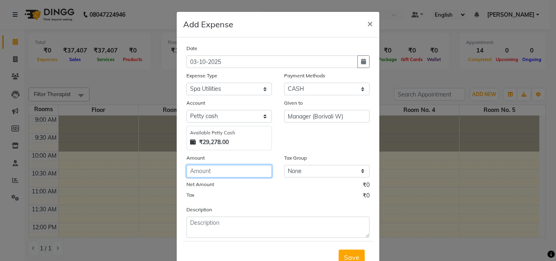
click at [243, 172] on input "number" at bounding box center [230, 171] width 86 height 13
type input "250"
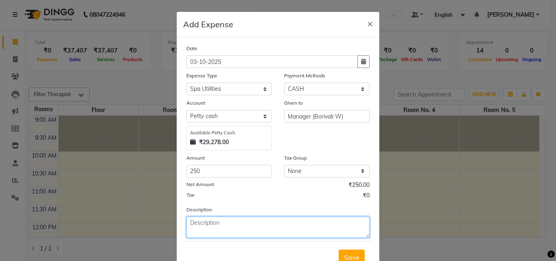
click at [288, 227] on textarea at bounding box center [278, 227] width 183 height 21
type textarea "Jalebi and Milk"
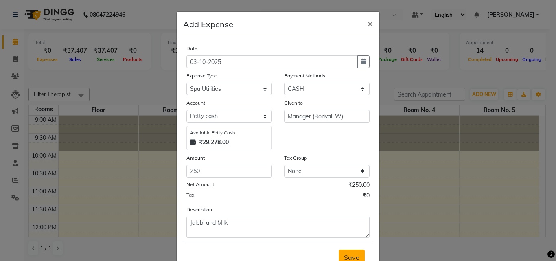
click at [353, 255] on span "Save" at bounding box center [351, 257] width 15 height 8
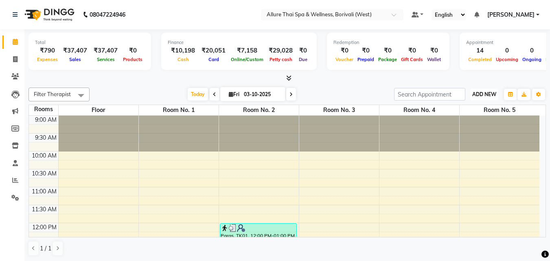
click at [493, 92] on span "ADD NEW" at bounding box center [484, 94] width 24 height 6
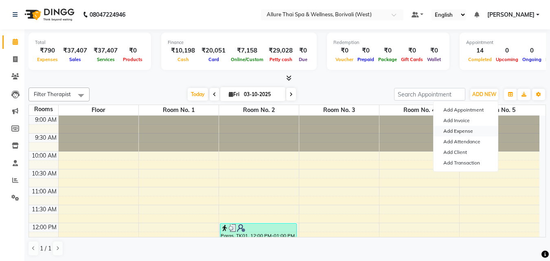
click at [468, 133] on link "Add Expense" at bounding box center [466, 131] width 64 height 11
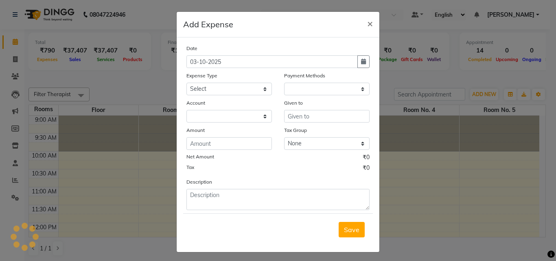
select select "1"
select select "5822"
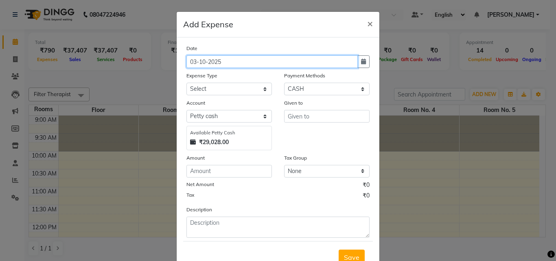
click at [193, 61] on input "03-10-2025" at bounding box center [272, 61] width 171 height 13
type input "01-10-2025"
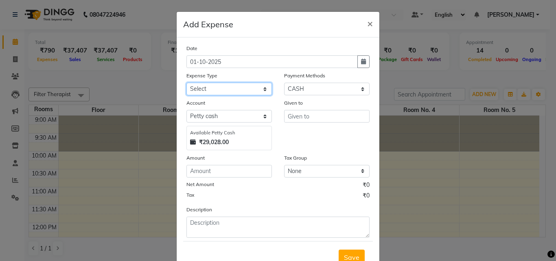
click at [221, 86] on select "Select Advance Salary Advertising and Marketing Expenses Bank charges Car maint…" at bounding box center [230, 89] width 86 height 13
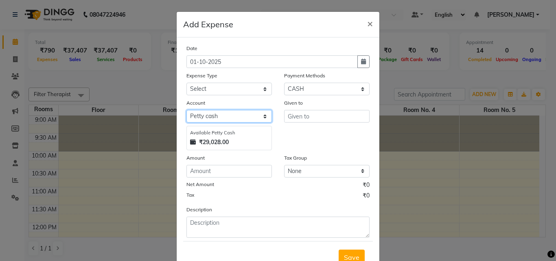
click at [221, 114] on select "Select [PERSON_NAME] cash Default account" at bounding box center [230, 116] width 86 height 13
click at [367, 27] on span "×" at bounding box center [370, 23] width 6 height 12
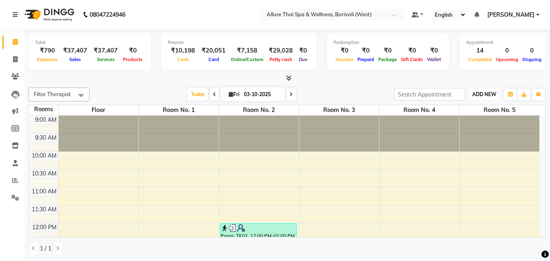
click at [480, 94] on span "ADD NEW" at bounding box center [484, 94] width 24 height 6
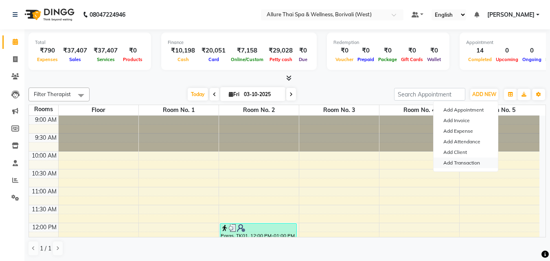
click at [470, 159] on link "Add Transaction" at bounding box center [466, 163] width 64 height 11
select select "direct"
select select
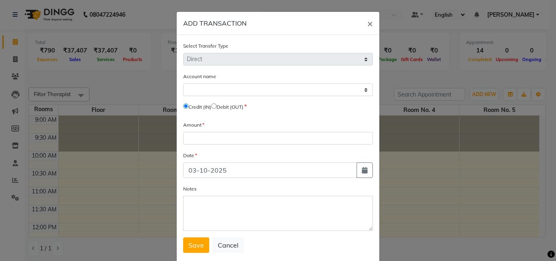
click at [217, 105] on input "radio" at bounding box center [213, 105] width 5 height 5
radio input "true"
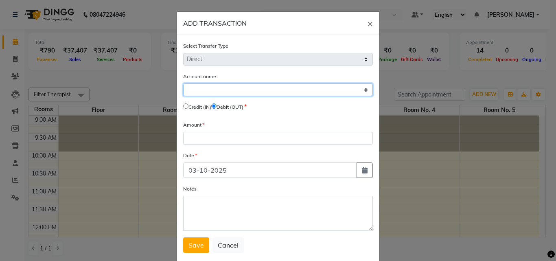
click at [226, 87] on select "Select Petty Cash Default Account" at bounding box center [278, 89] width 190 height 13
select select "5822"
click at [183, 83] on select "Select Petty Cash Default Account" at bounding box center [278, 89] width 190 height 13
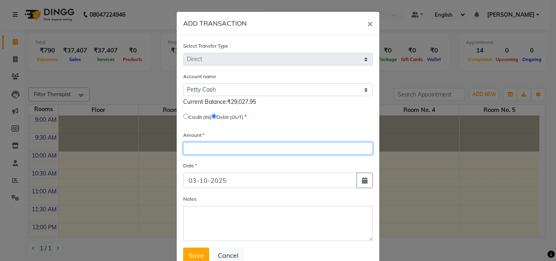
click at [213, 147] on input "number" at bounding box center [278, 148] width 190 height 13
type input "1658"
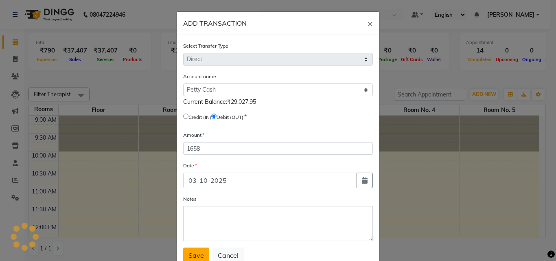
click at [195, 251] on span "Save" at bounding box center [196, 255] width 15 height 8
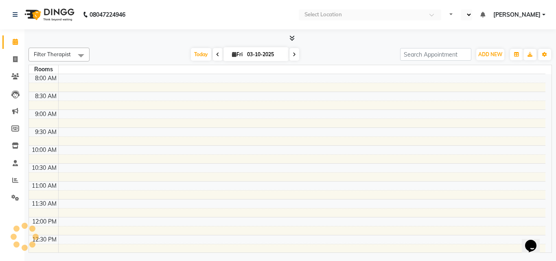
select select "en"
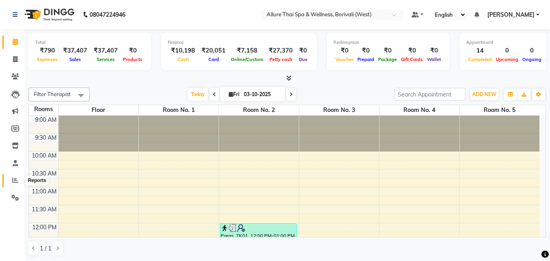
click at [12, 178] on span at bounding box center [15, 180] width 14 height 9
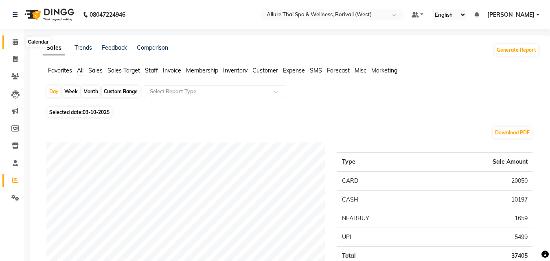
click at [14, 44] on icon at bounding box center [15, 42] width 5 height 6
